Goal: Information Seeking & Learning: Learn about a topic

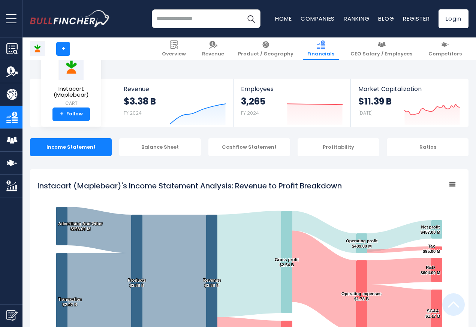
scroll to position [406, 0]
